Goal: Task Accomplishment & Management: Complete application form

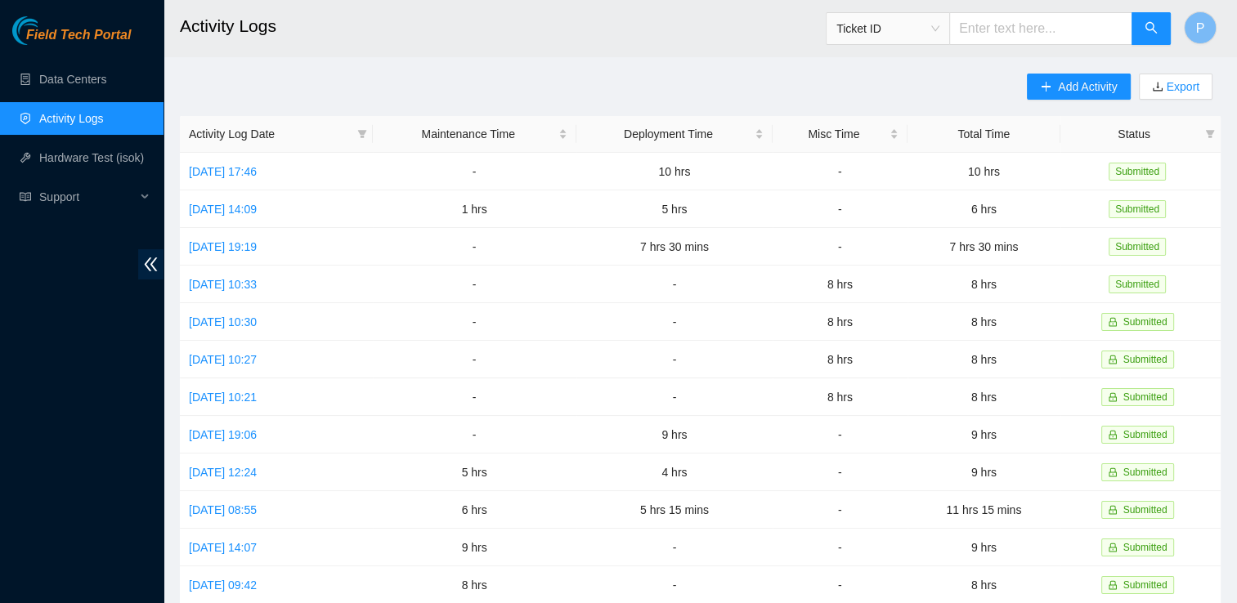
click at [102, 125] on link "Activity Logs" at bounding box center [71, 118] width 65 height 13
click at [1082, 92] on span "Add Activity" at bounding box center [1087, 87] width 59 height 18
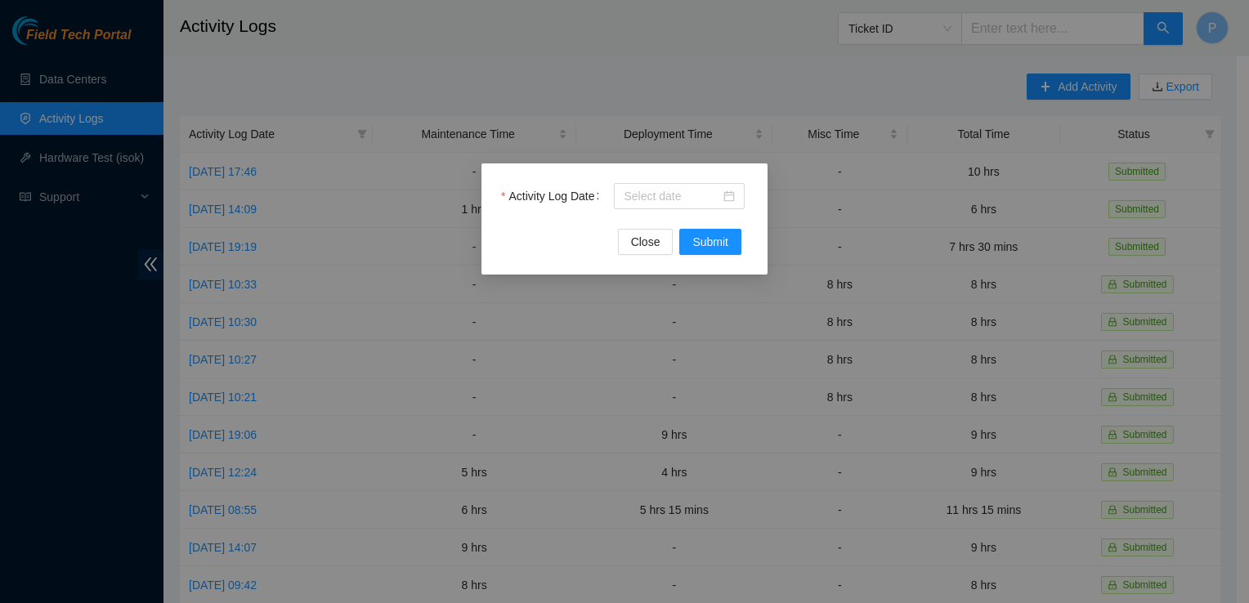
drag, startPoint x: 725, startPoint y: 201, endPoint x: 701, endPoint y: 177, distance: 34.7
click at [701, 177] on div "Activity Log Date Close Submit" at bounding box center [625, 219] width 286 height 111
click at [727, 191] on div at bounding box center [679, 196] width 111 height 18
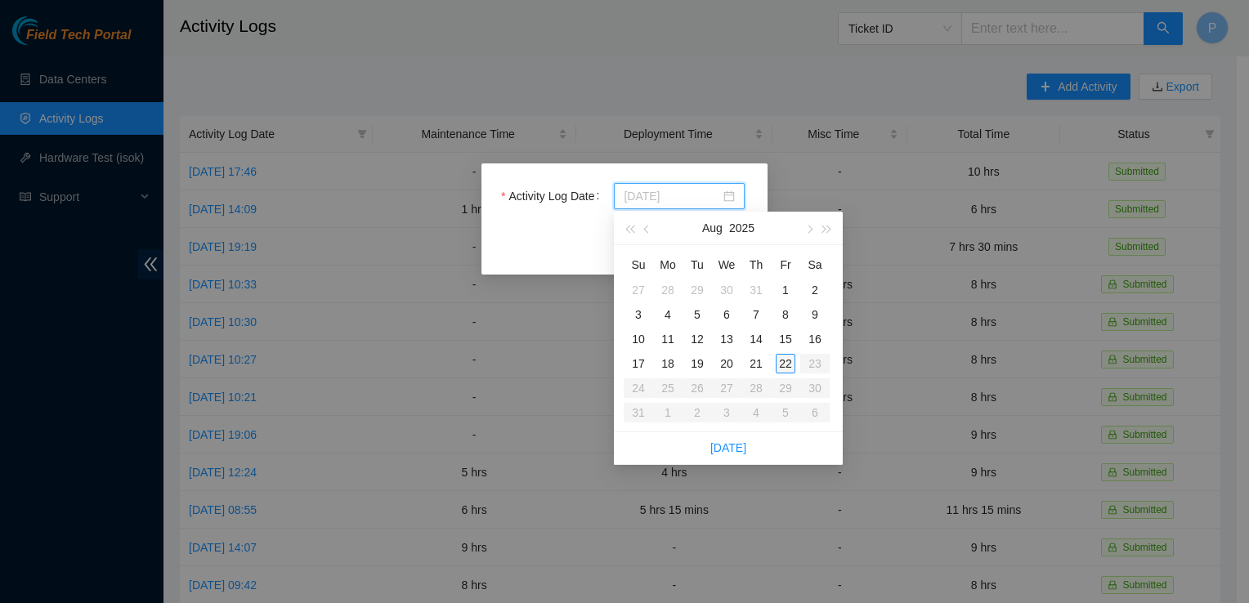
type input "[DATE]"
click at [785, 365] on div "22" at bounding box center [786, 364] width 20 height 20
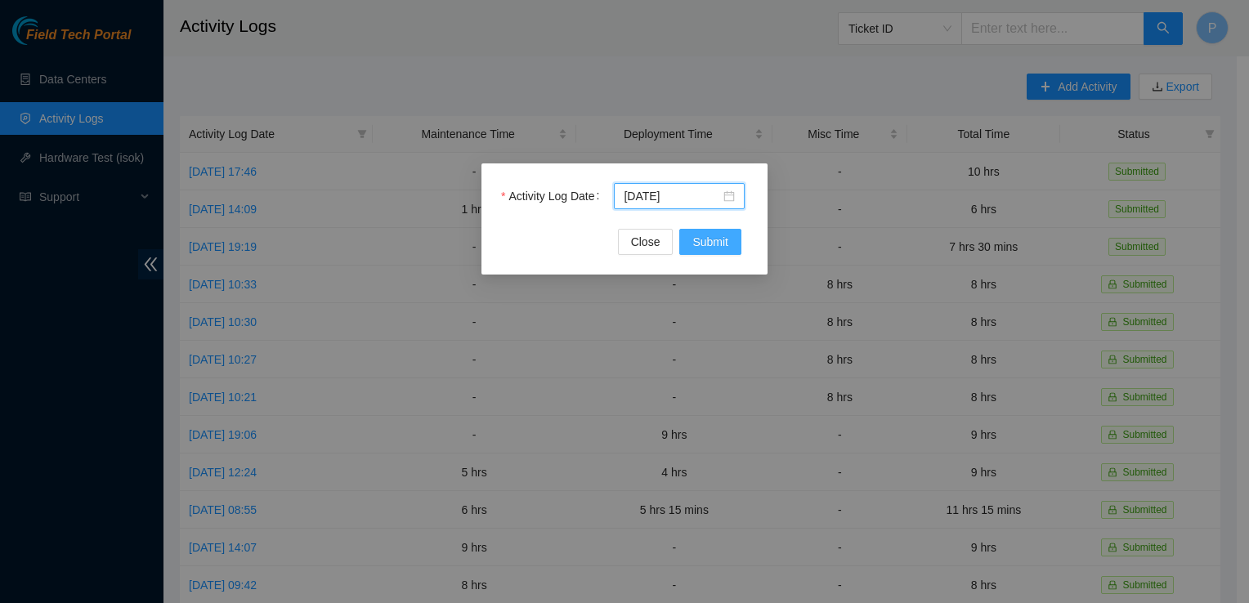
click at [709, 246] on span "Submit" at bounding box center [710, 242] width 36 height 18
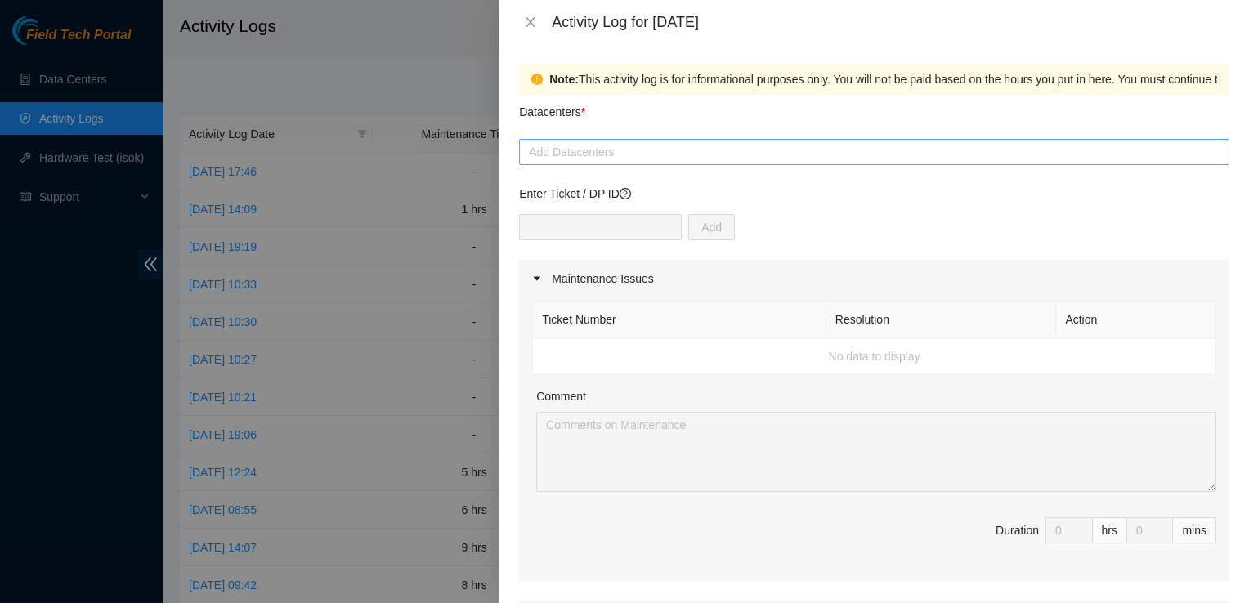
click at [628, 152] on div at bounding box center [874, 152] width 702 height 20
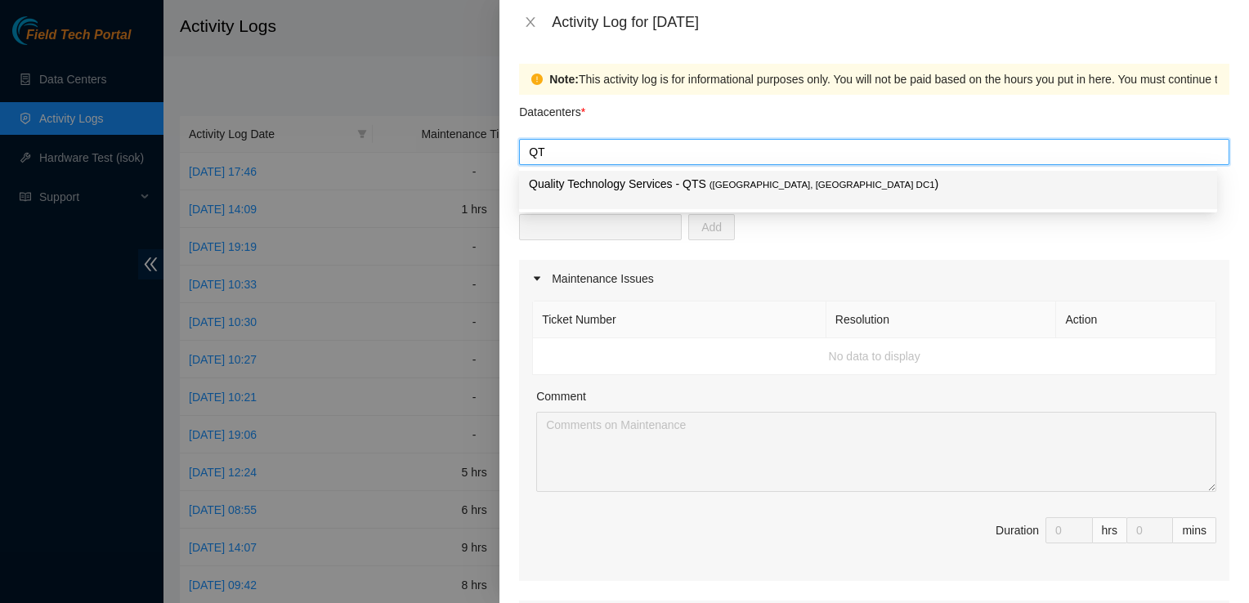
type input "QTS"
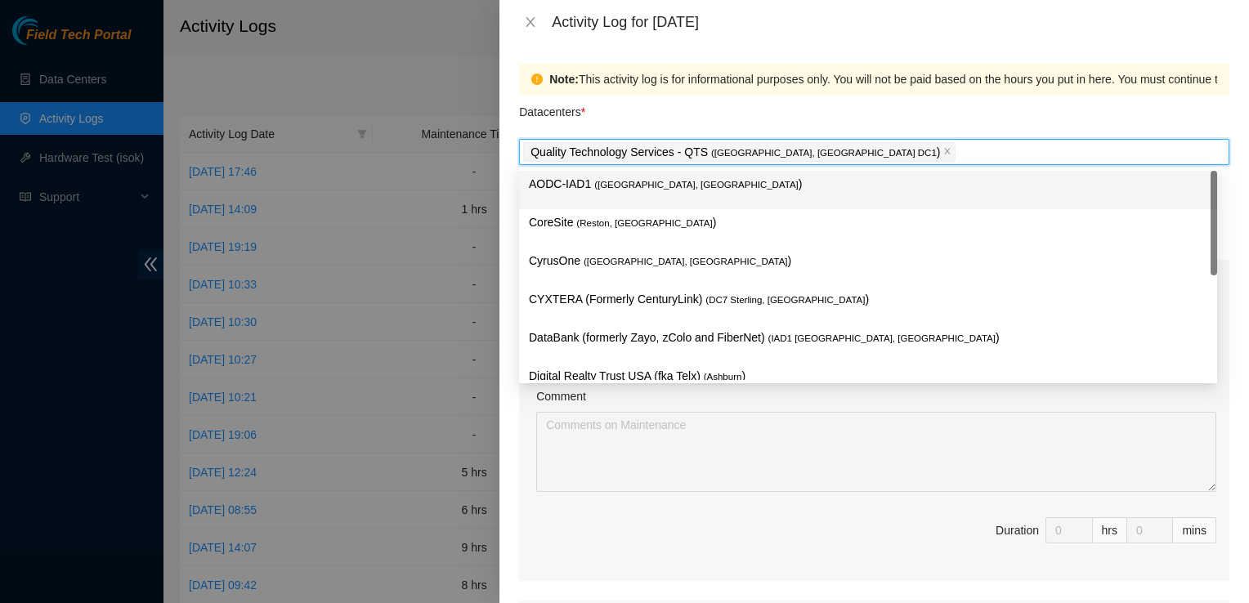
click at [827, 112] on div "Datacenters *" at bounding box center [874, 117] width 710 height 44
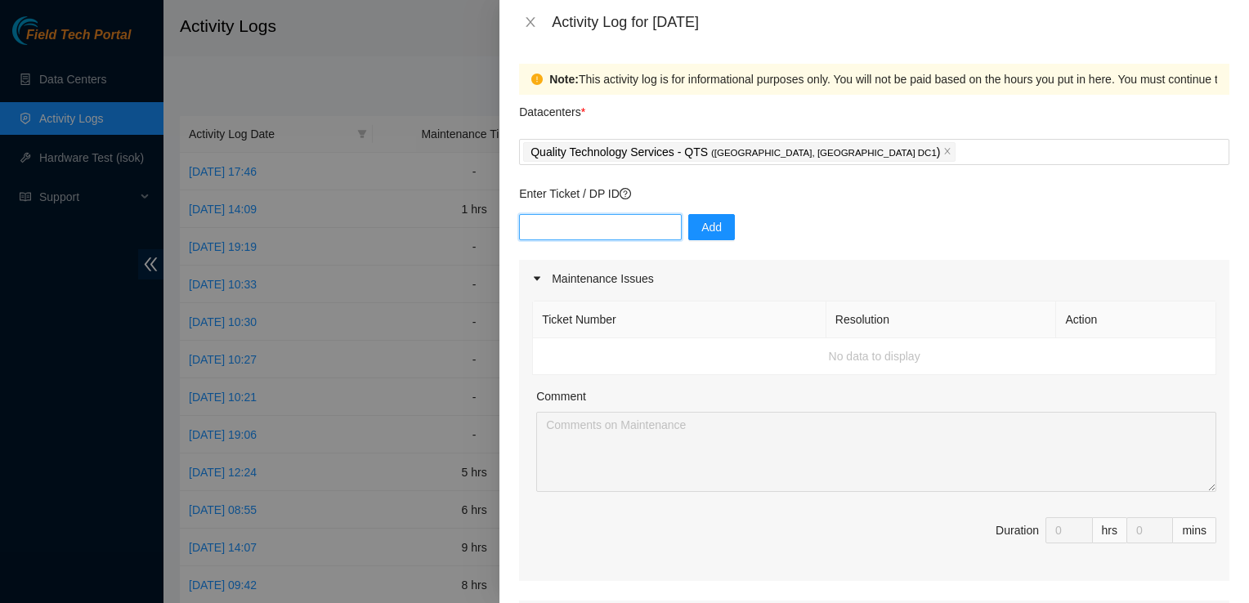
click at [589, 231] on input "text" at bounding box center [600, 227] width 163 height 26
type input "81248"
click at [715, 231] on button "Add" at bounding box center [711, 227] width 47 height 26
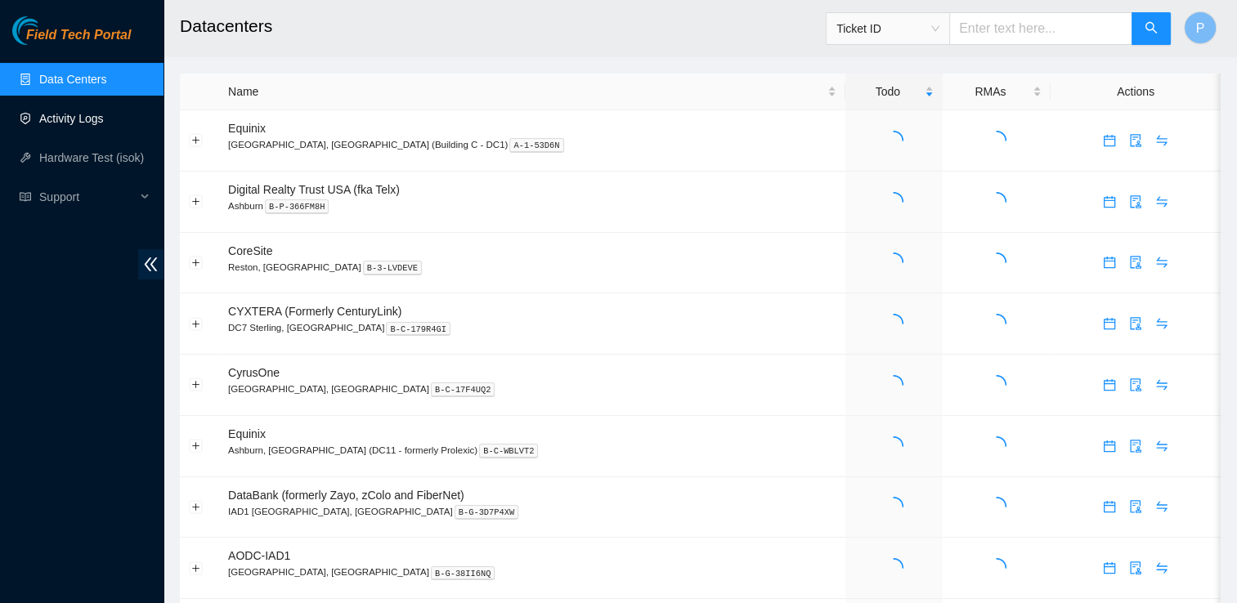
click at [70, 125] on link "Activity Logs" at bounding box center [71, 118] width 65 height 13
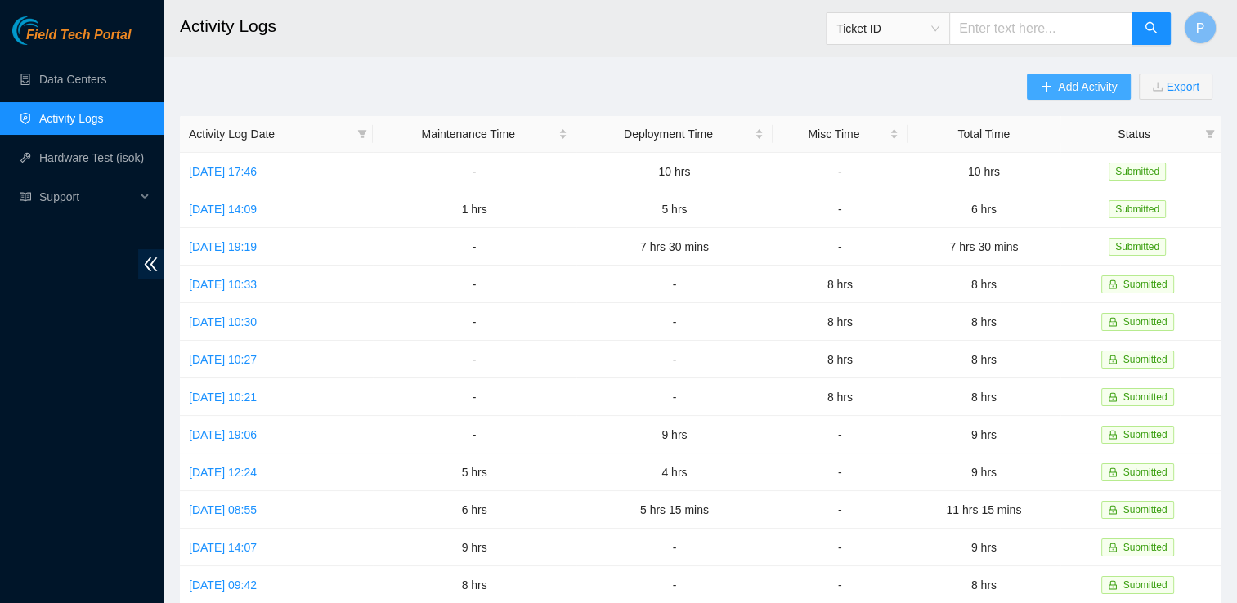
click at [1050, 95] on button "Add Activity" at bounding box center [1078, 87] width 103 height 26
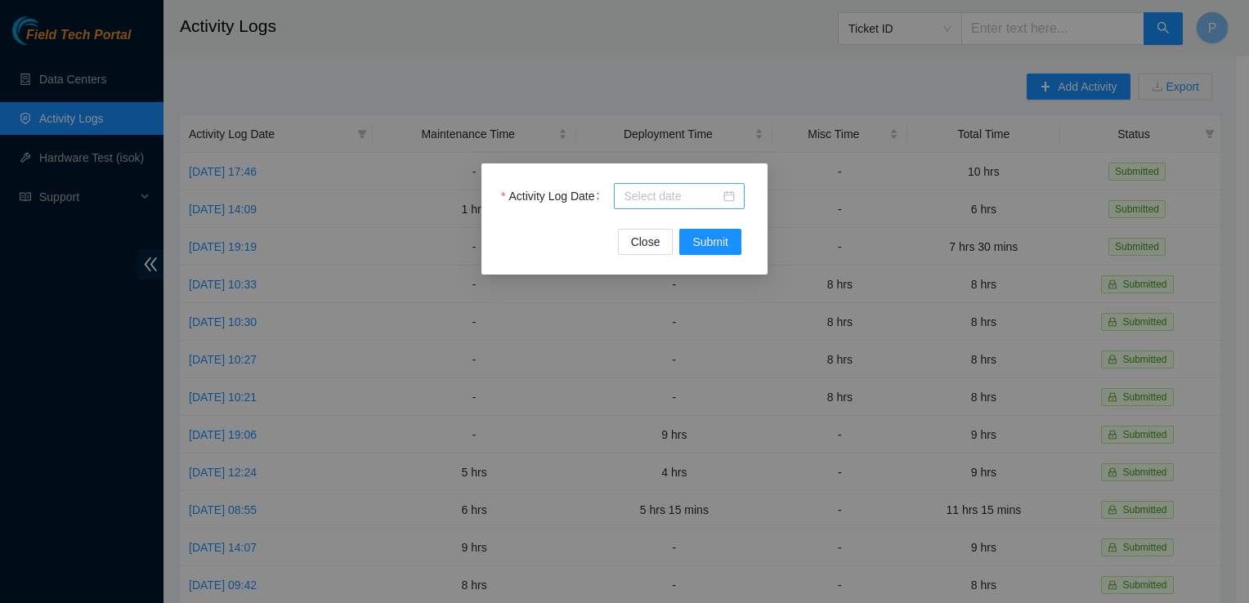
drag, startPoint x: 733, startPoint y: 201, endPoint x: 721, endPoint y: 194, distance: 14.3
click at [721, 194] on div at bounding box center [679, 196] width 111 height 18
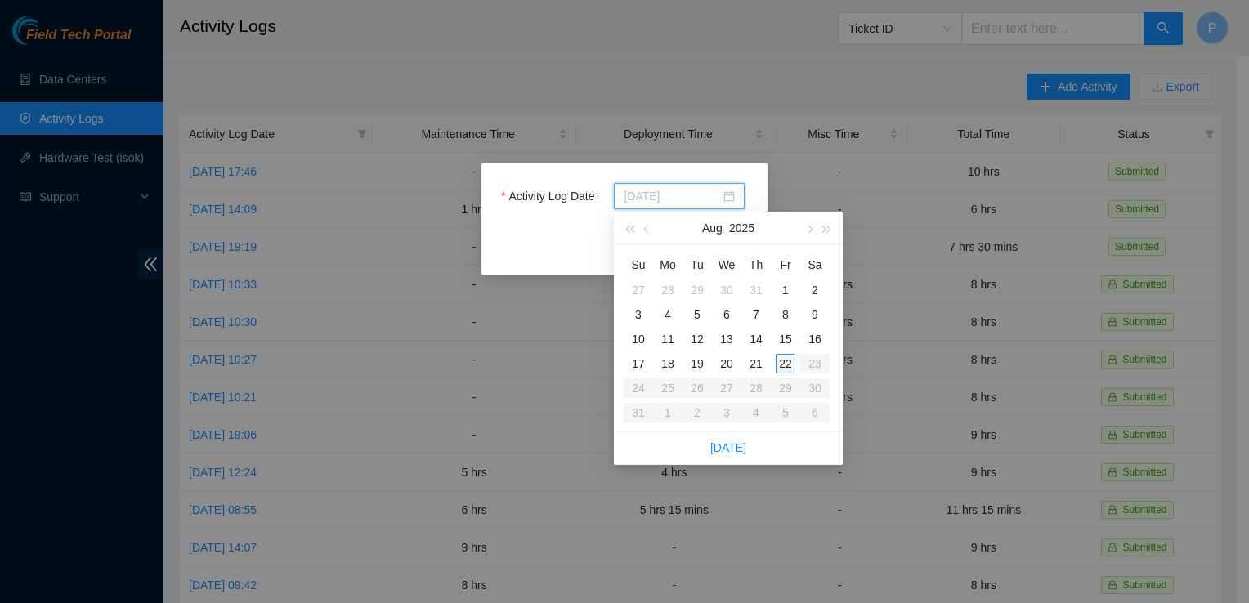
type input "[DATE]"
click at [773, 370] on td "22" at bounding box center [785, 364] width 29 height 25
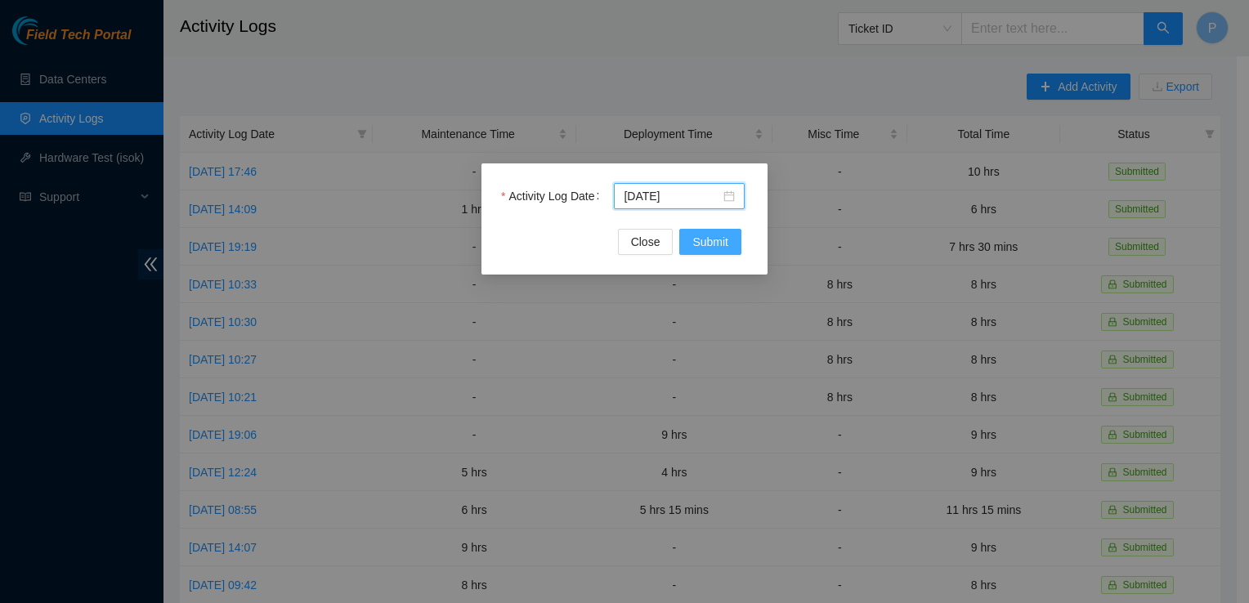
click at [722, 239] on span "Submit" at bounding box center [710, 242] width 36 height 18
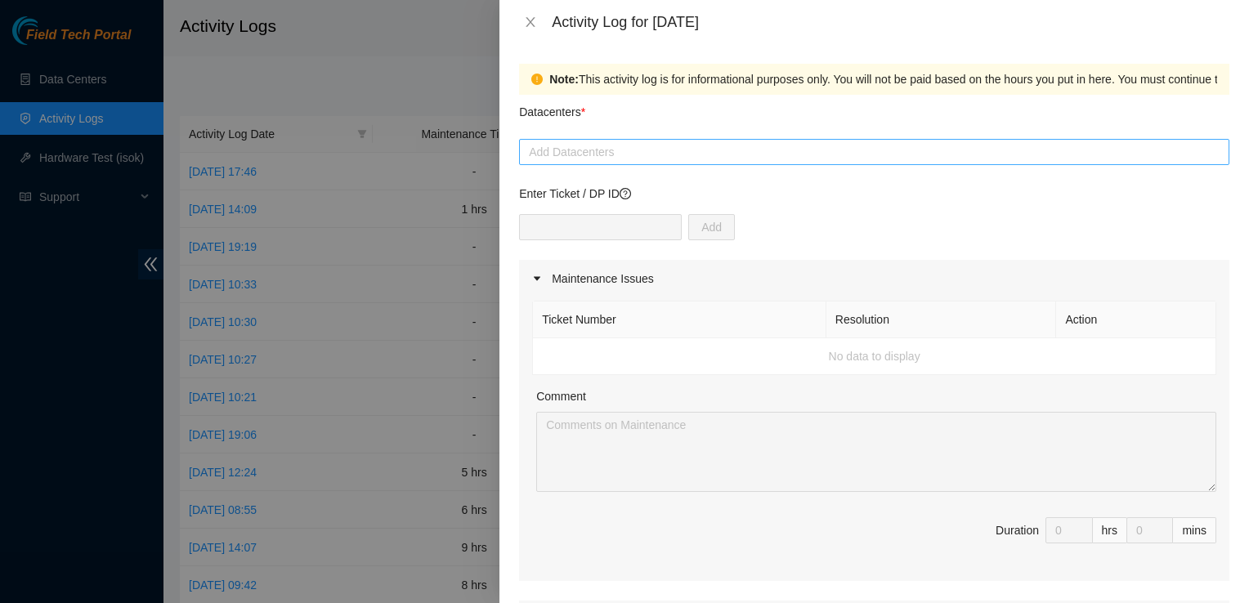
click at [625, 149] on div at bounding box center [874, 152] width 702 height 20
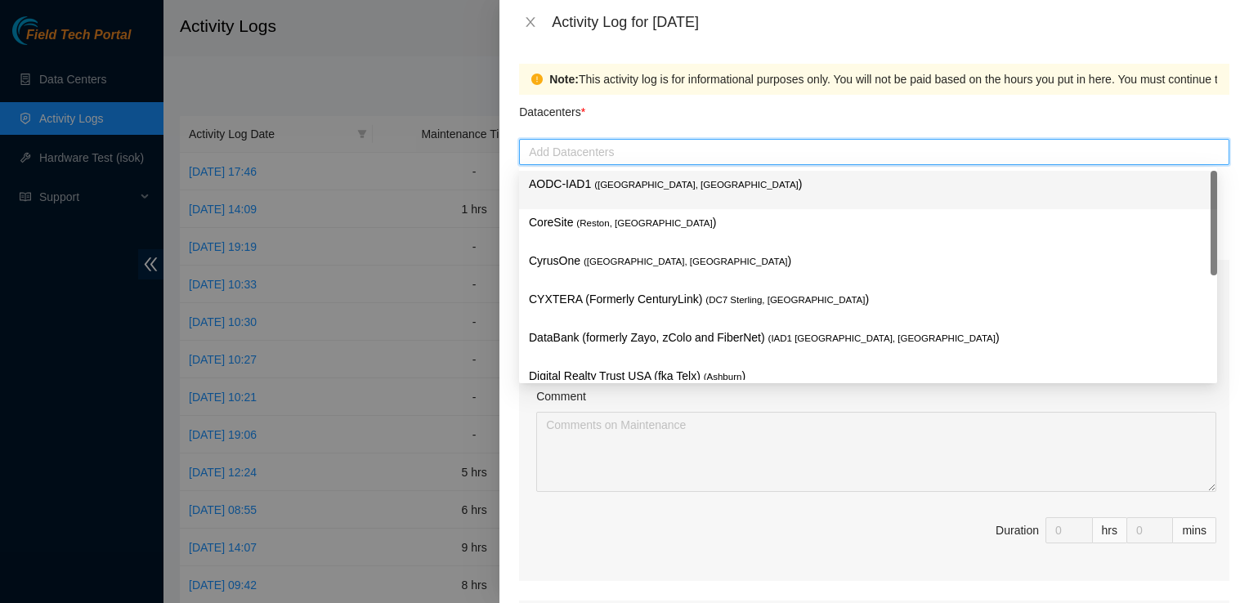
type input "D"
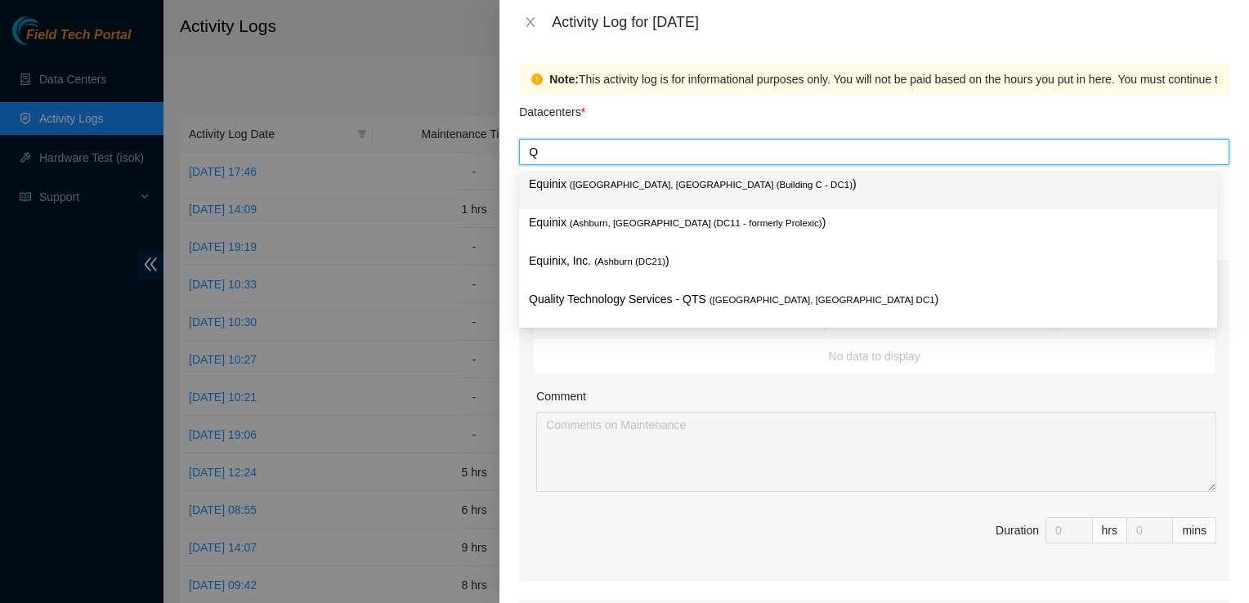
type input "QT"
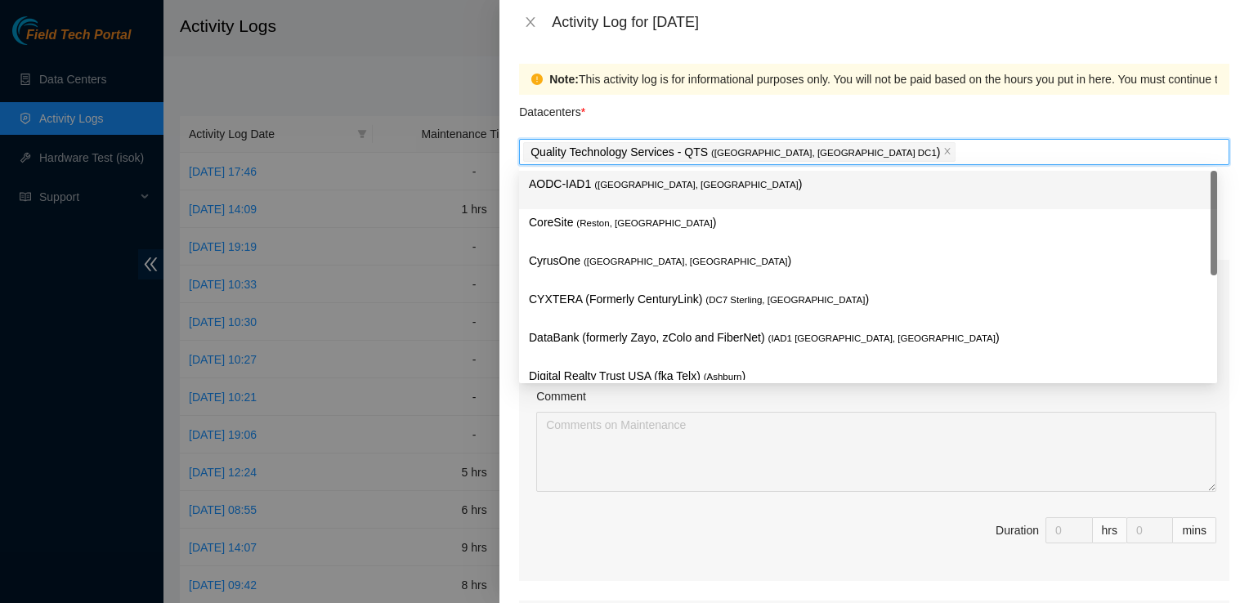
click at [746, 114] on div "Datacenters *" at bounding box center [874, 117] width 710 height 44
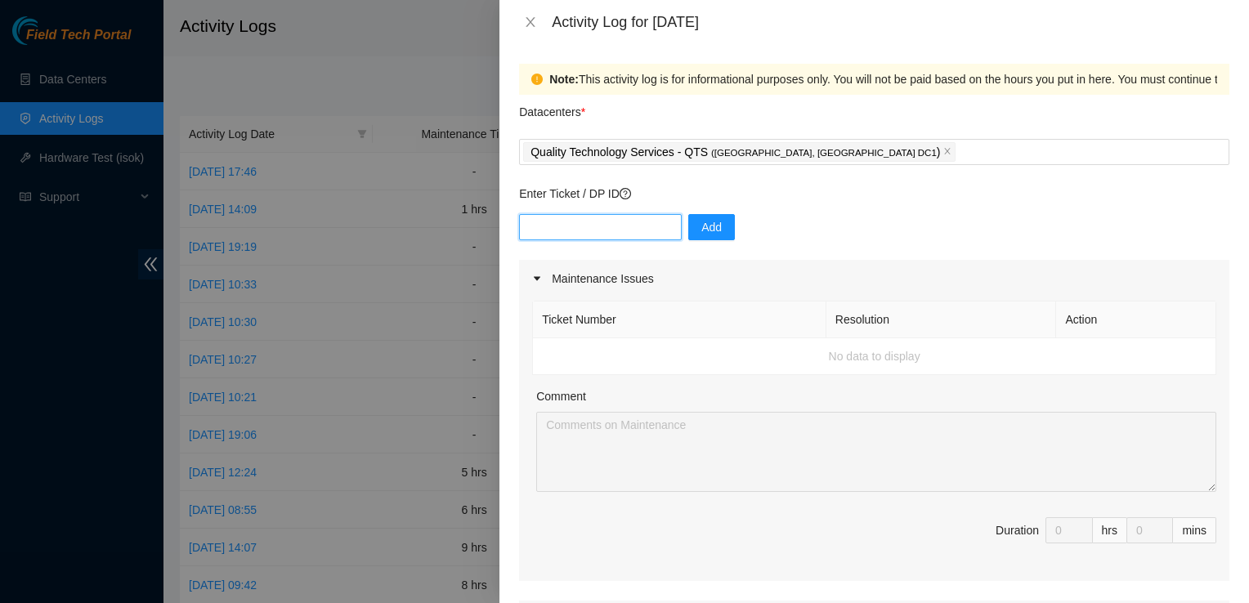
click at [621, 217] on input "text" at bounding box center [600, 227] width 163 height 26
type input "81248"
drag, startPoint x: 683, startPoint y: 229, endPoint x: 677, endPoint y: 221, distance: 10.5
click at [688, 221] on button "Add" at bounding box center [711, 227] width 47 height 26
click at [602, 235] on input "text" at bounding box center [600, 227] width 163 height 26
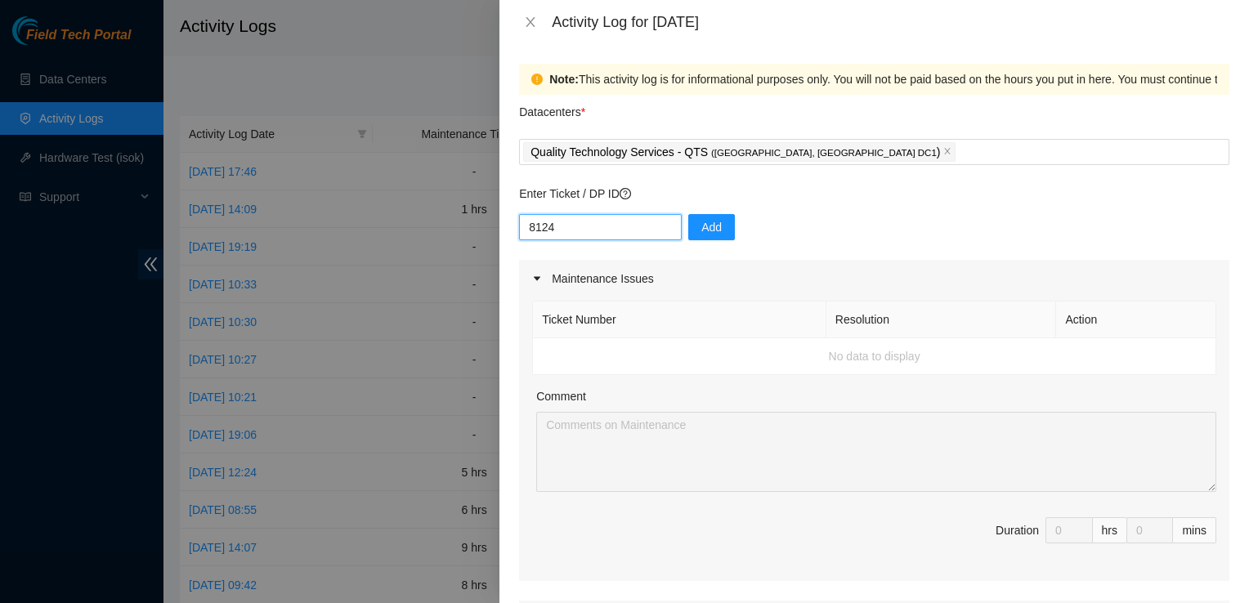
type input "81248"
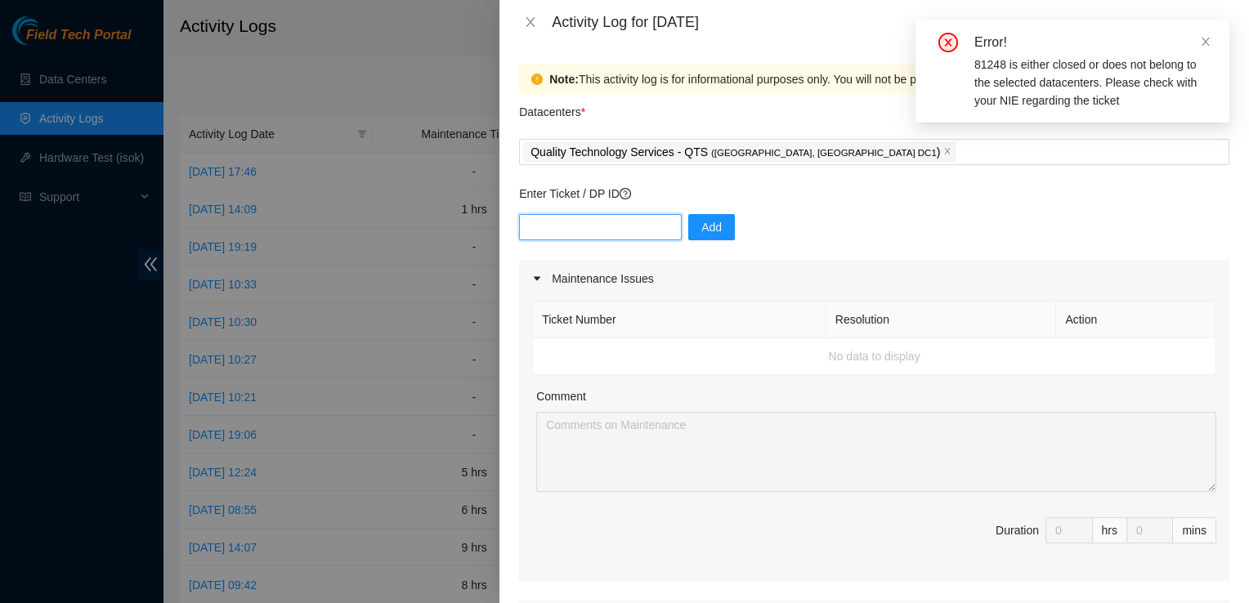
click at [602, 235] on input "text" at bounding box center [600, 227] width 163 height 26
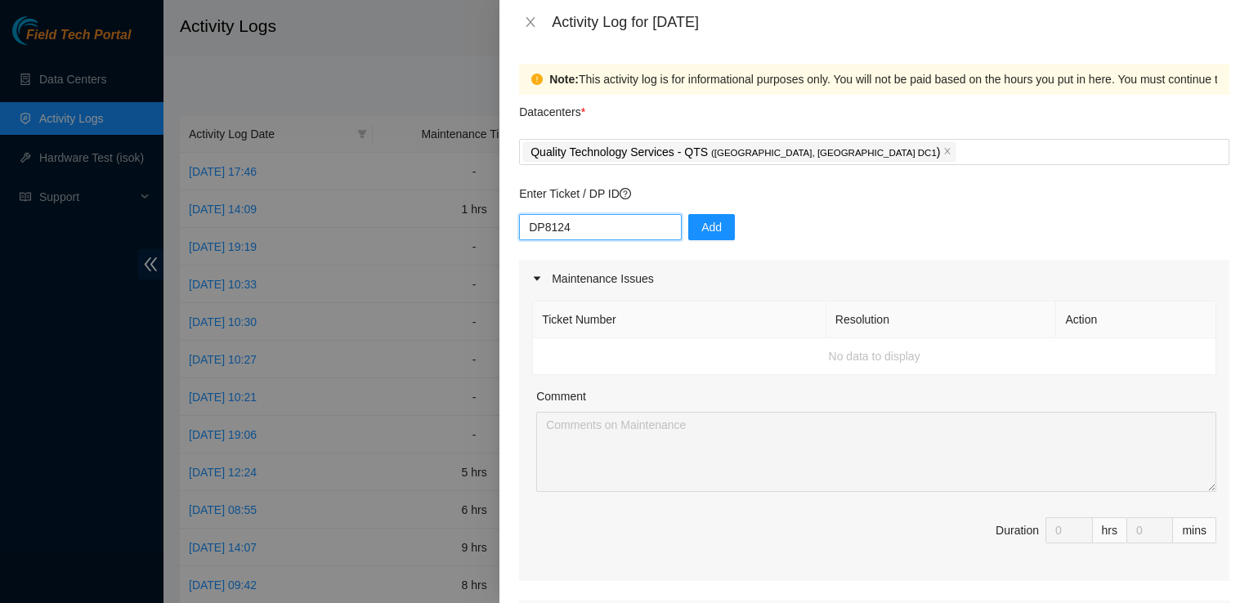
type input "DP81248"
click at [849, 189] on p "Enter Ticket / DP ID" at bounding box center [874, 194] width 710 height 18
